Goal: Task Accomplishment & Management: Complete application form

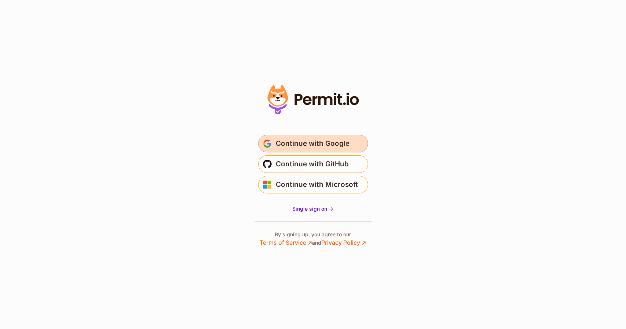
click at [299, 146] on span "Continue with Google" at bounding box center [313, 144] width 74 height 12
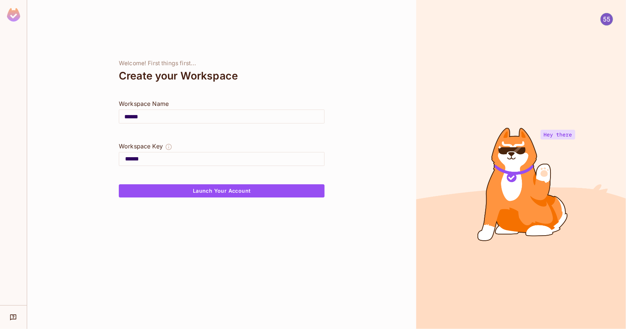
click at [160, 119] on input "******" at bounding box center [221, 116] width 205 height 21
click at [210, 193] on button "Launch Your Account" at bounding box center [222, 190] width 206 height 13
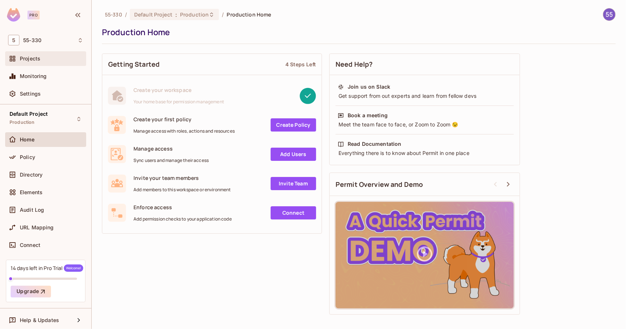
click at [46, 62] on div "Projects" at bounding box center [45, 58] width 75 height 9
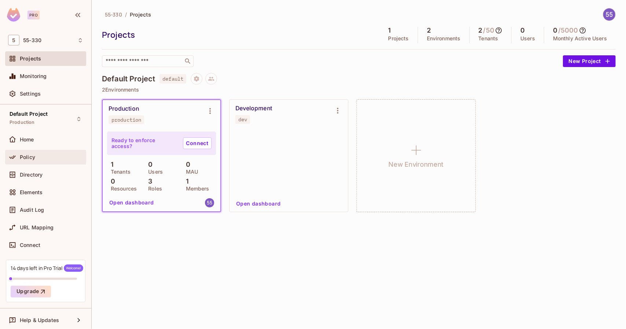
click at [49, 154] on div "Policy" at bounding box center [51, 157] width 63 height 6
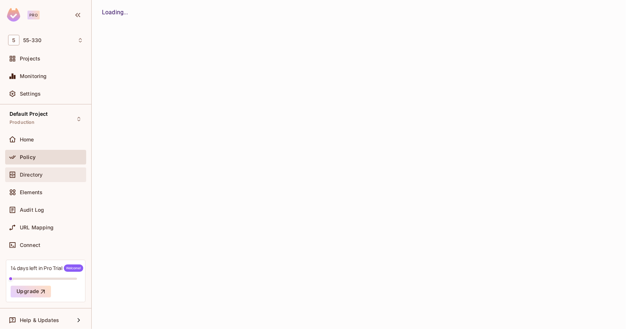
click at [46, 181] on div "Directory" at bounding box center [45, 175] width 81 height 15
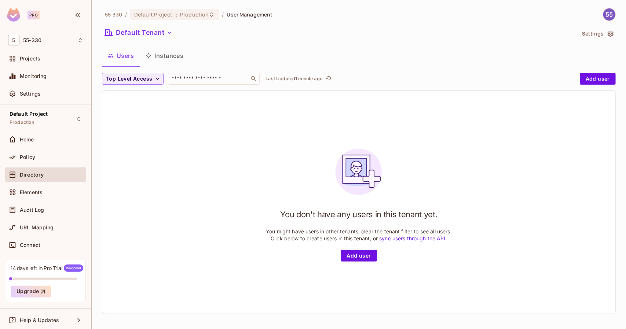
click at [173, 58] on button "Instances" at bounding box center [164, 56] width 49 height 18
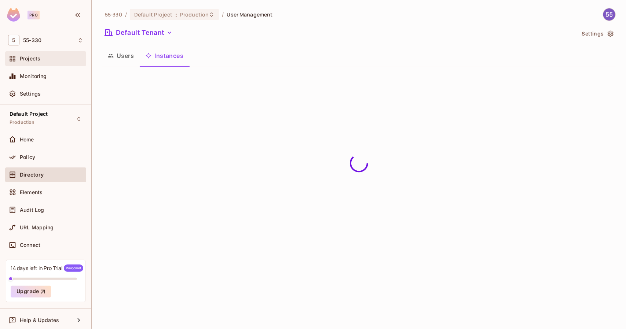
click at [43, 63] on div "Projects" at bounding box center [45, 58] width 81 height 15
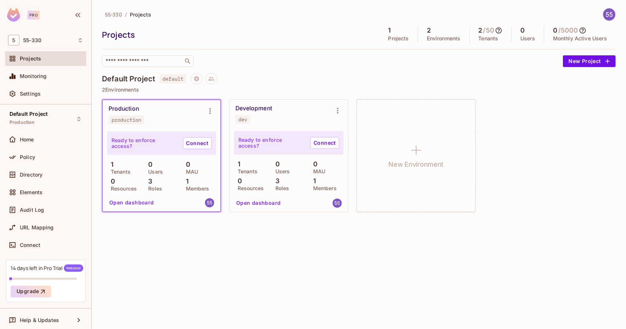
click at [150, 134] on div "Ready to enforce access? Connect" at bounding box center [161, 143] width 109 height 23
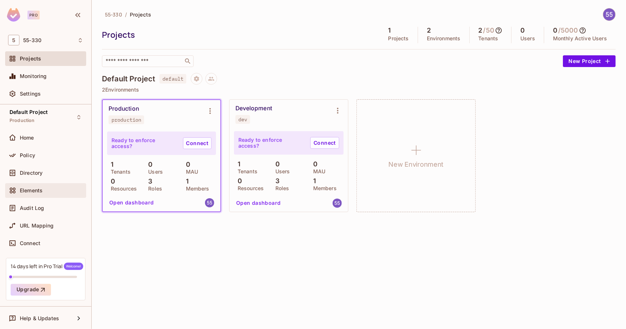
click at [41, 188] on span "Elements" at bounding box center [31, 191] width 23 height 6
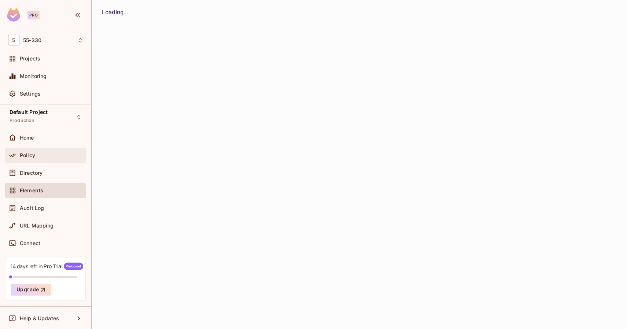
click at [41, 151] on div "Policy" at bounding box center [45, 155] width 75 height 9
